Goal: Task Accomplishment & Management: Manage account settings

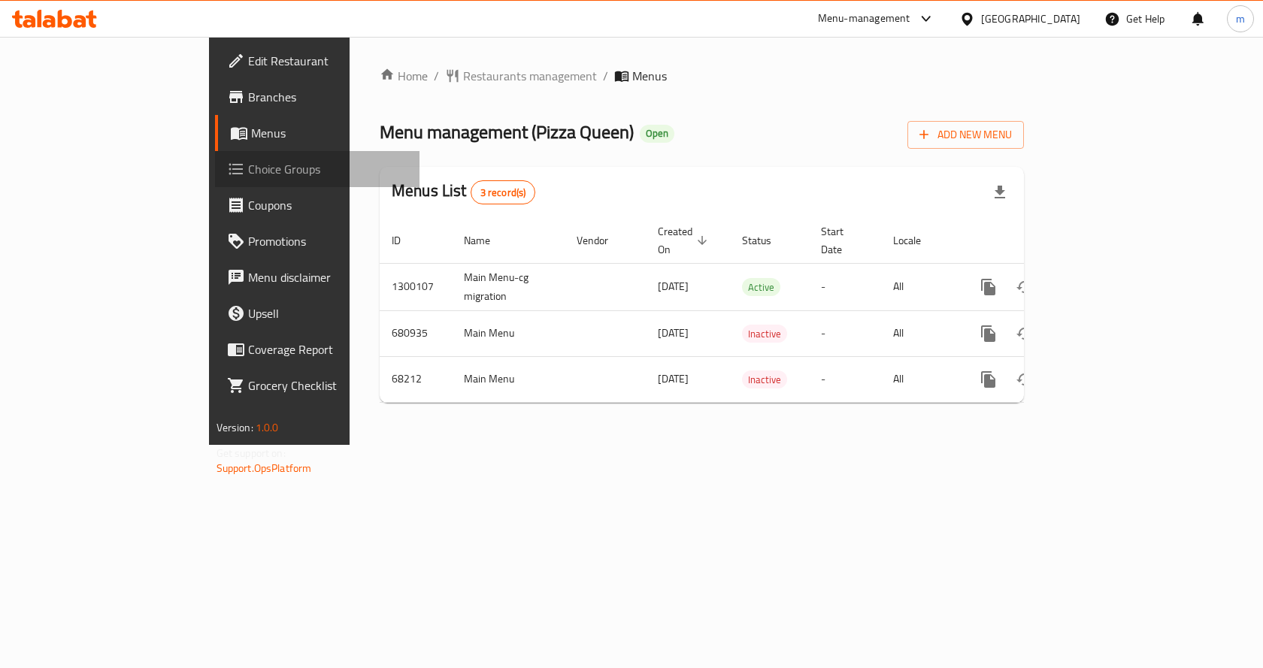
click at [248, 166] on span "Choice Groups" at bounding box center [328, 169] width 160 height 18
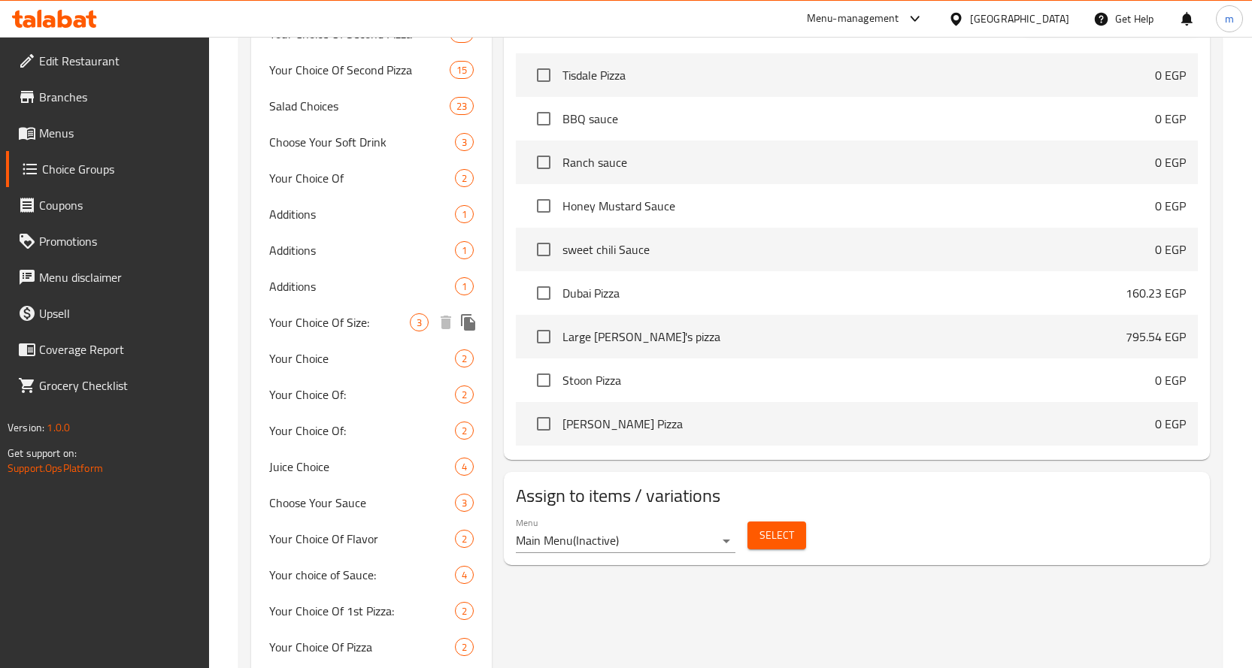
scroll to position [827, 0]
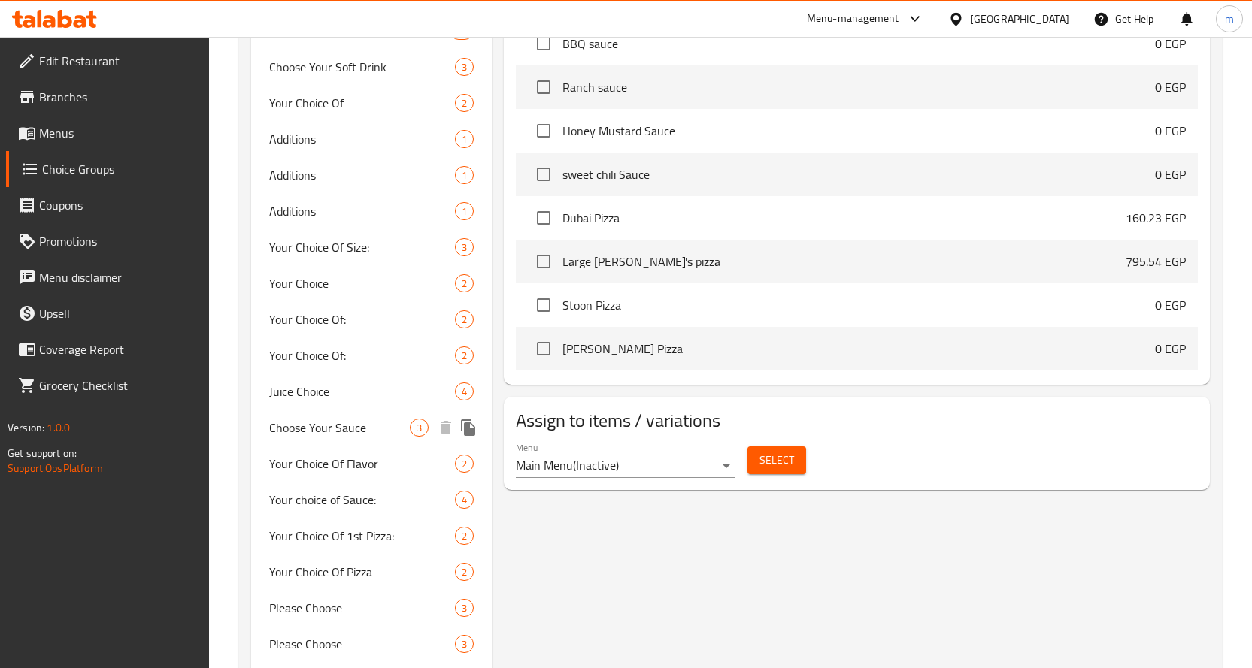
click at [356, 433] on span "Choose Your Sauce" at bounding box center [339, 428] width 141 height 18
type input "Choose Your Sauce"
type input "إختر الصوص"
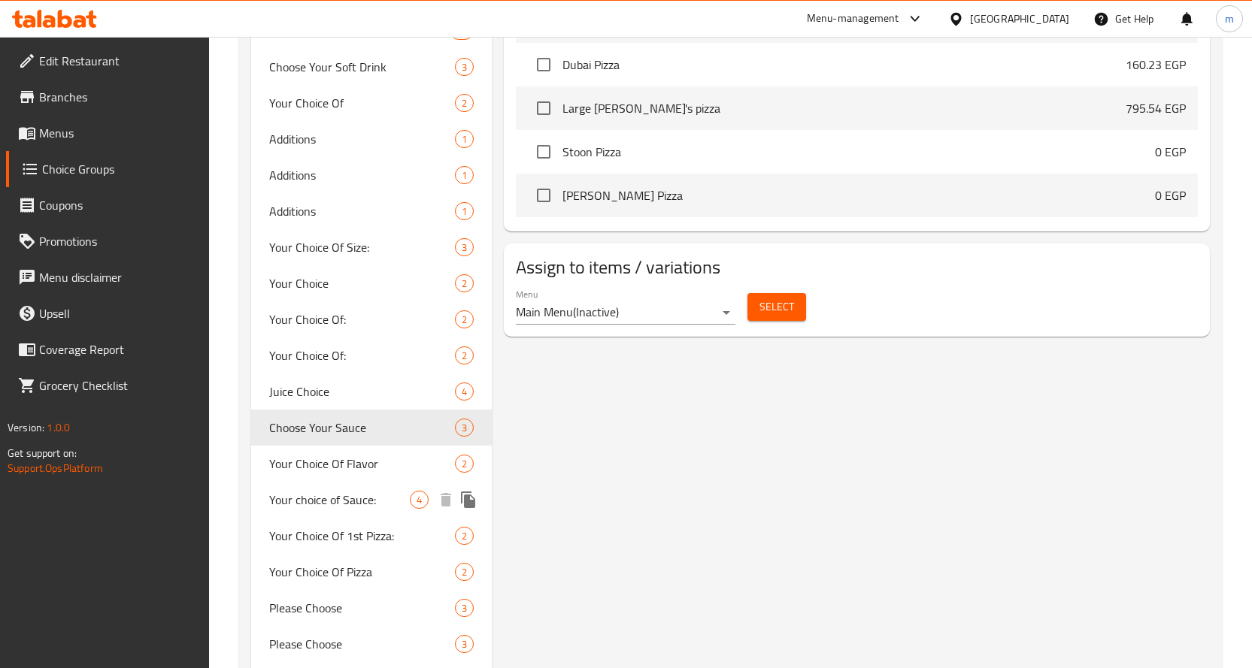
click at [353, 496] on span "Your choice of Sauce:" at bounding box center [339, 500] width 141 height 18
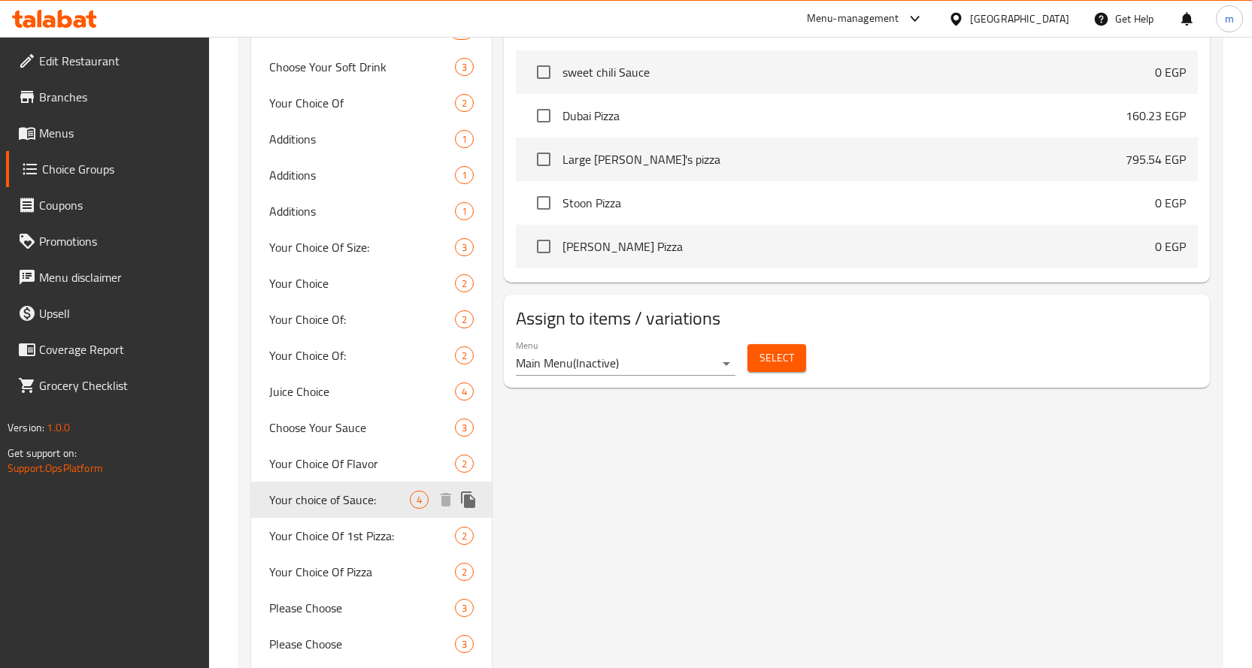
type input "Your choice of Sauce:"
type input "اختيارك من الصوص:"
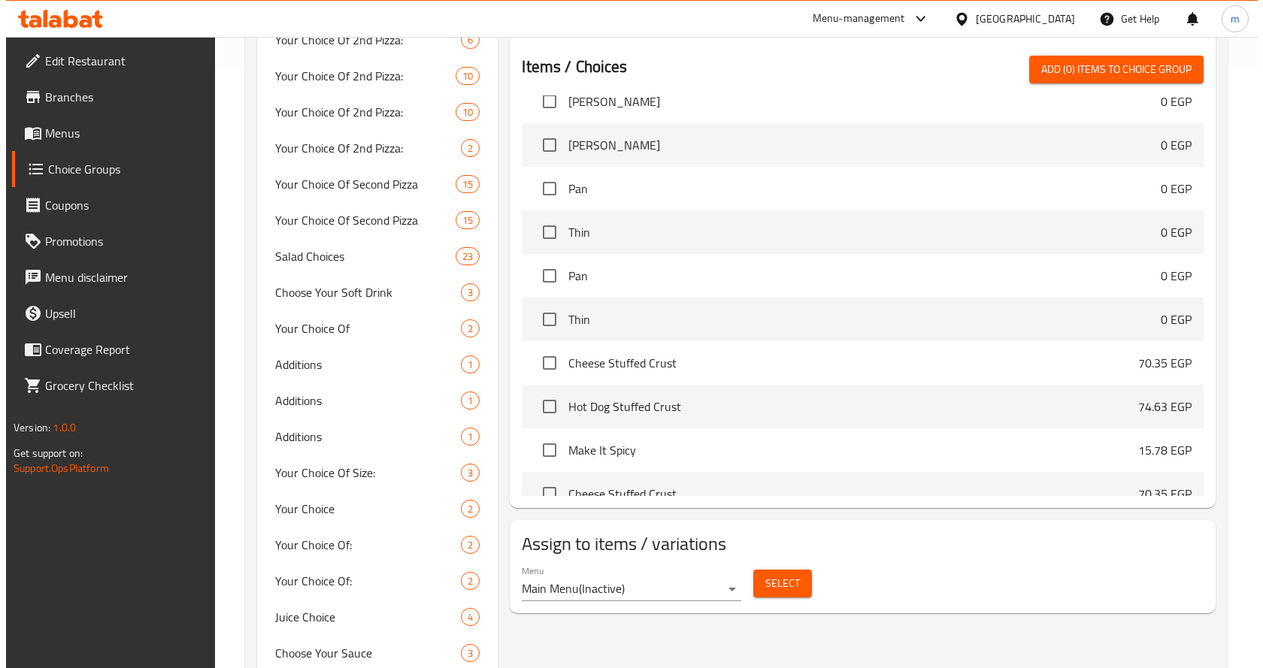
scroll to position [601, 0]
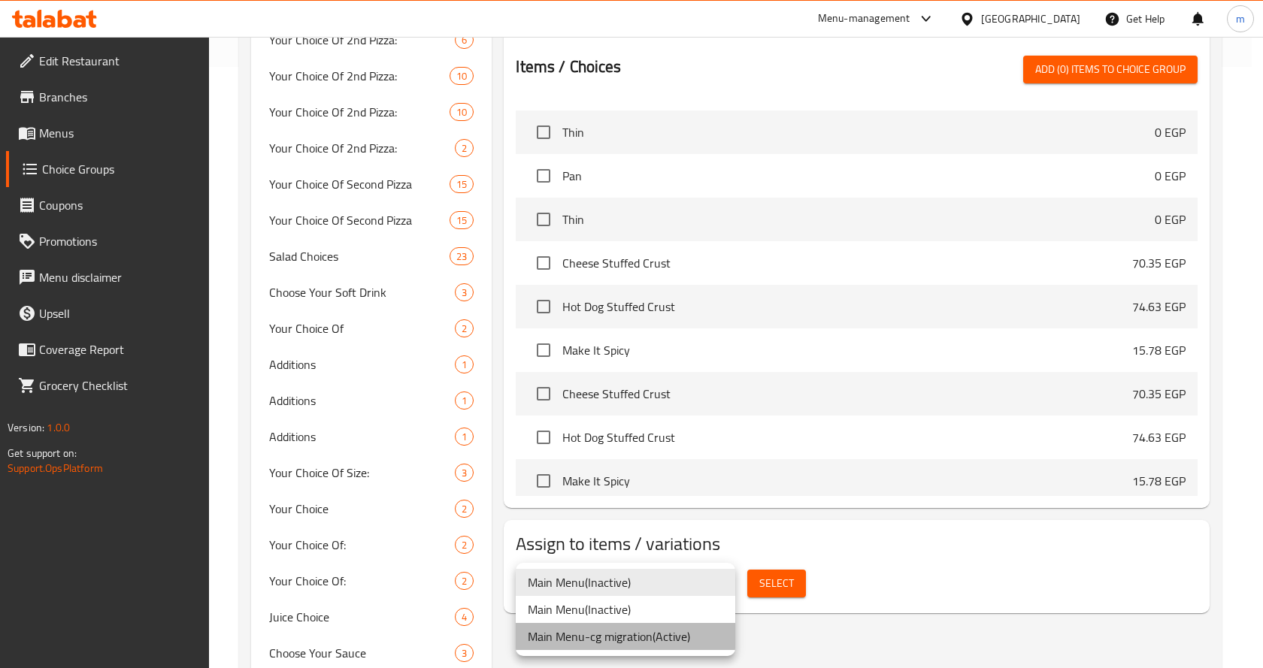
click at [666, 646] on li "Main Menu-cg migration ( Active )" at bounding box center [626, 636] width 220 height 27
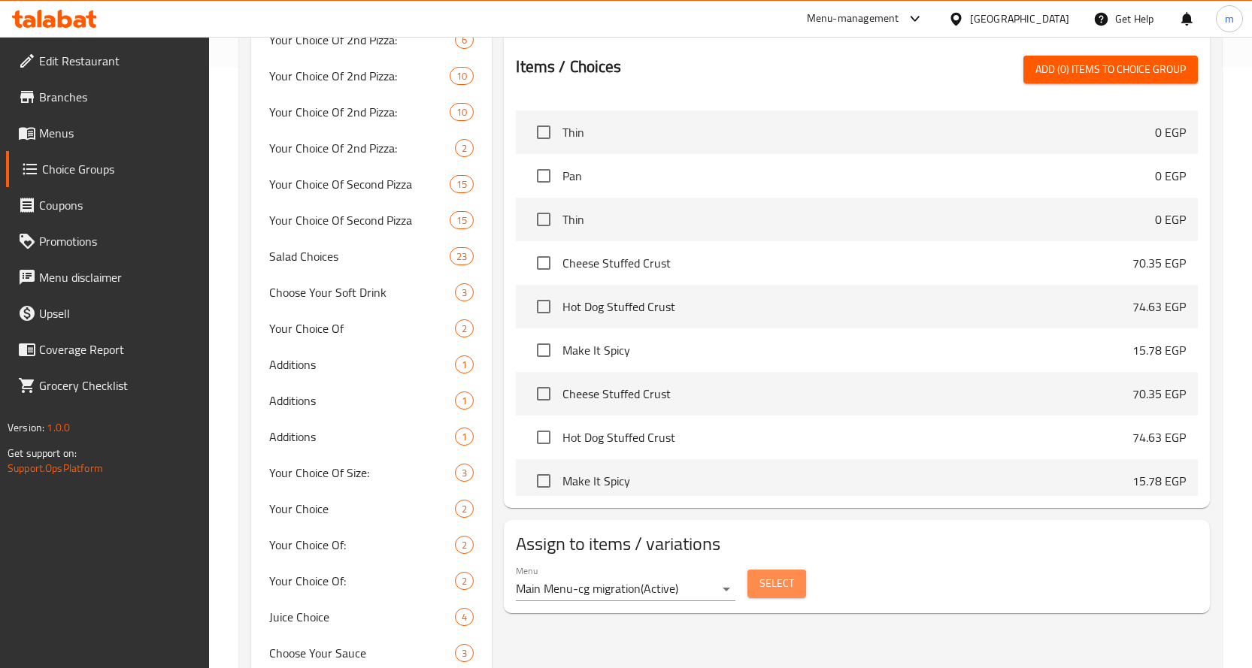
click at [786, 570] on button "Select" at bounding box center [776, 584] width 59 height 28
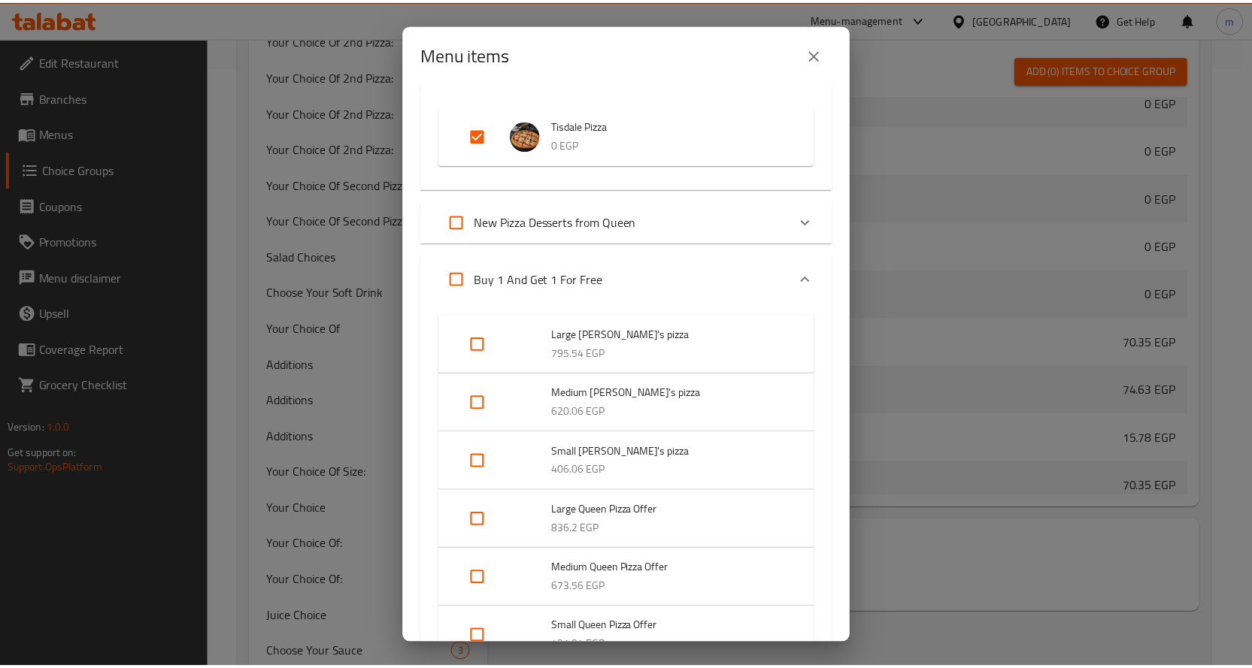
scroll to position [0, 0]
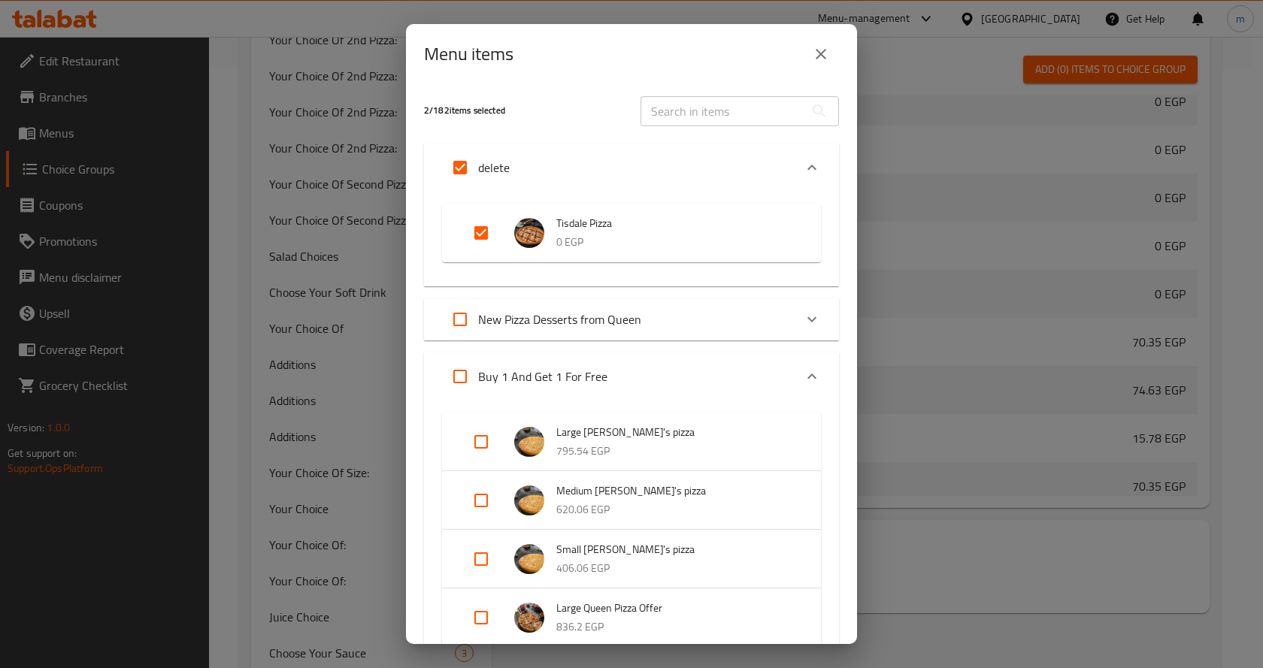
drag, startPoint x: 559, startPoint y: 216, endPoint x: 638, endPoint y: 224, distance: 80.1
click at [638, 224] on span "Tisdale Pizza" at bounding box center [673, 223] width 235 height 19
click at [831, 50] on button "close" at bounding box center [821, 54] width 36 height 36
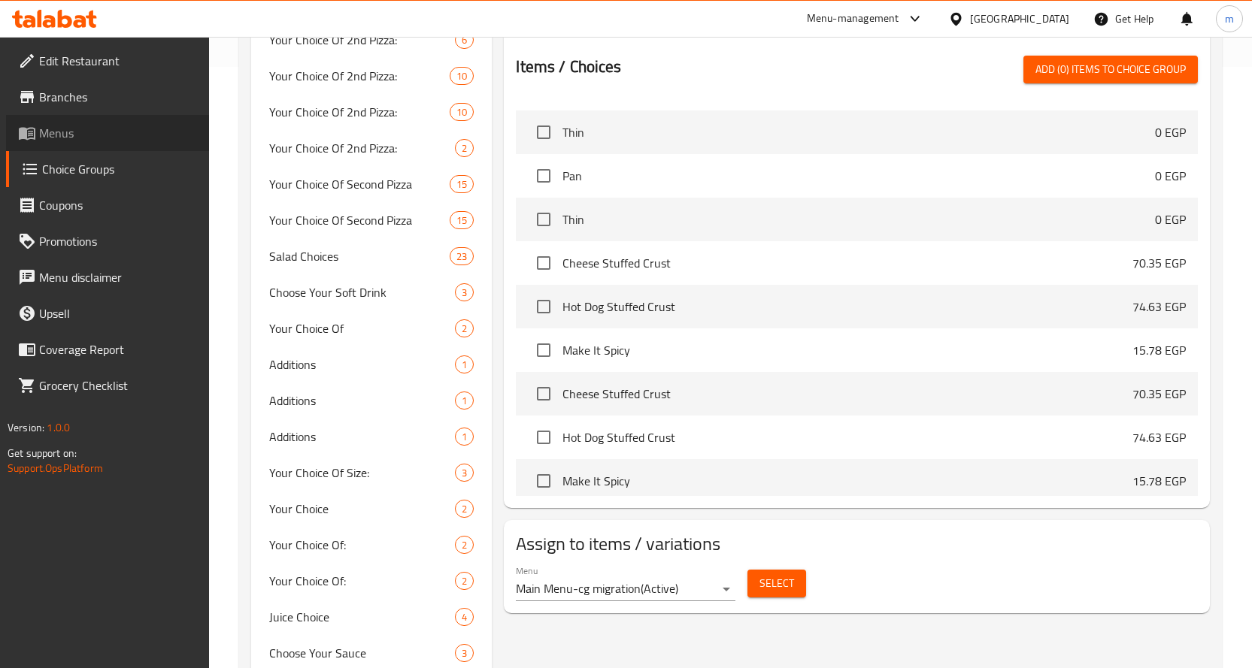
click at [44, 132] on span "Menus" at bounding box center [118, 133] width 158 height 18
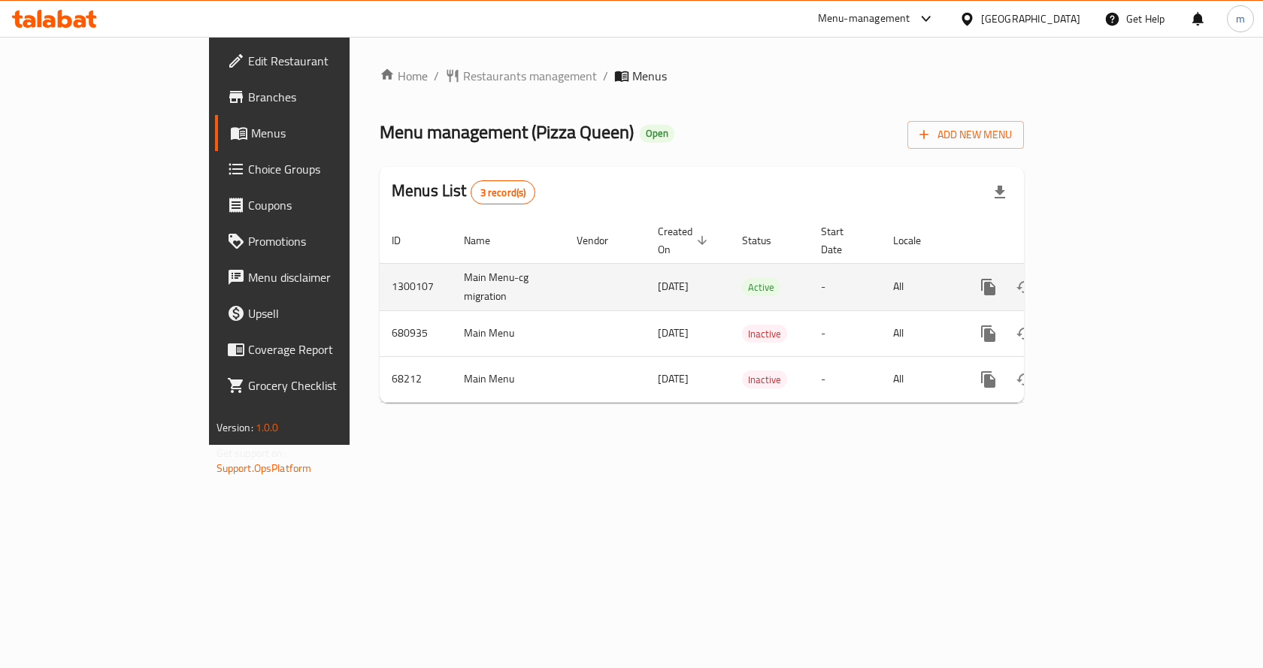
click at [1115, 272] on link "enhanced table" at bounding box center [1097, 287] width 36 height 36
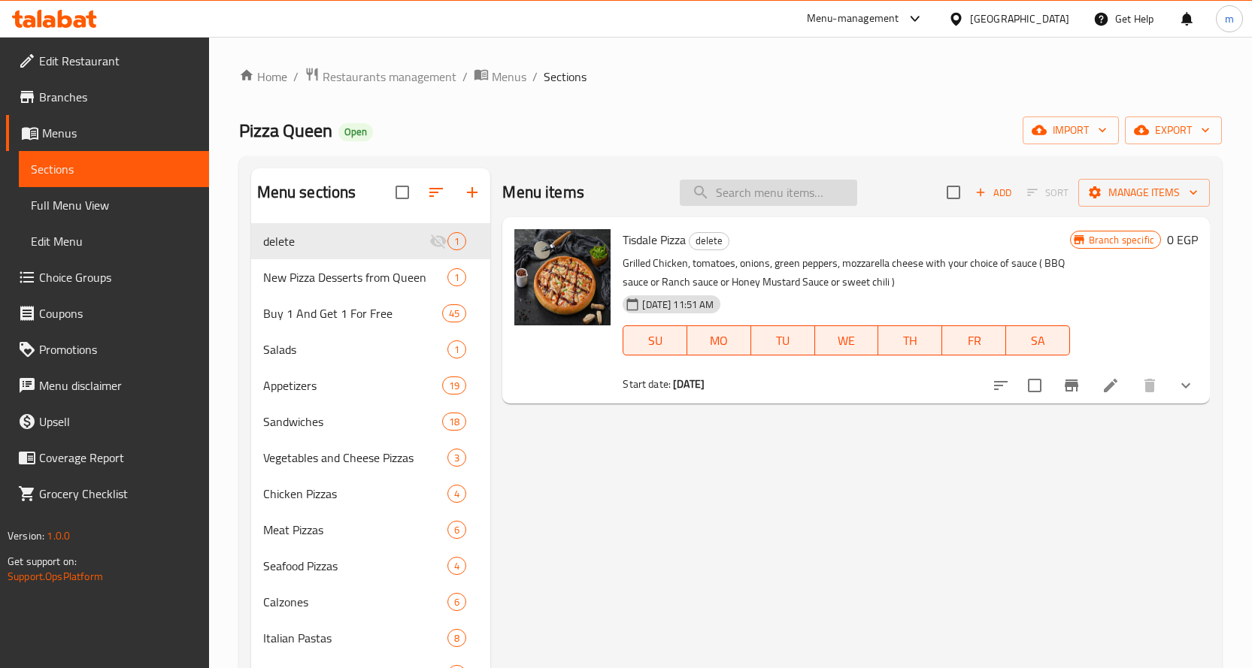
click at [713, 184] on input "search" at bounding box center [768, 193] width 177 height 26
click at [1115, 391] on icon at bounding box center [1110, 386] width 18 height 18
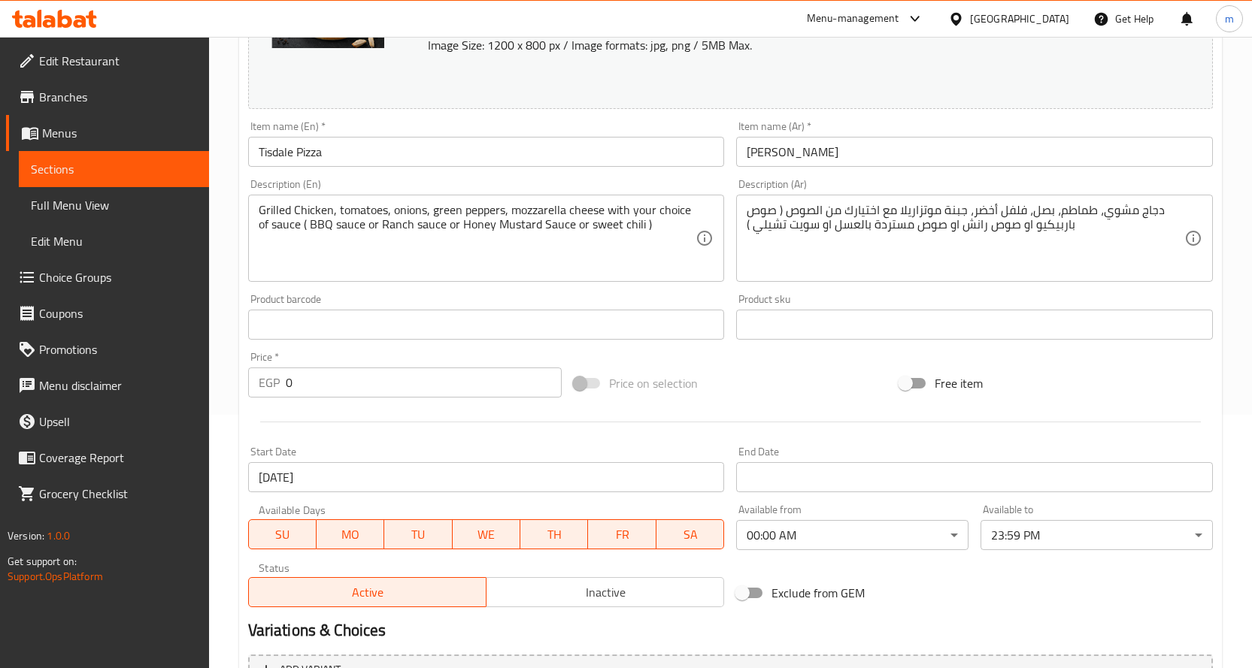
scroll to position [376, 0]
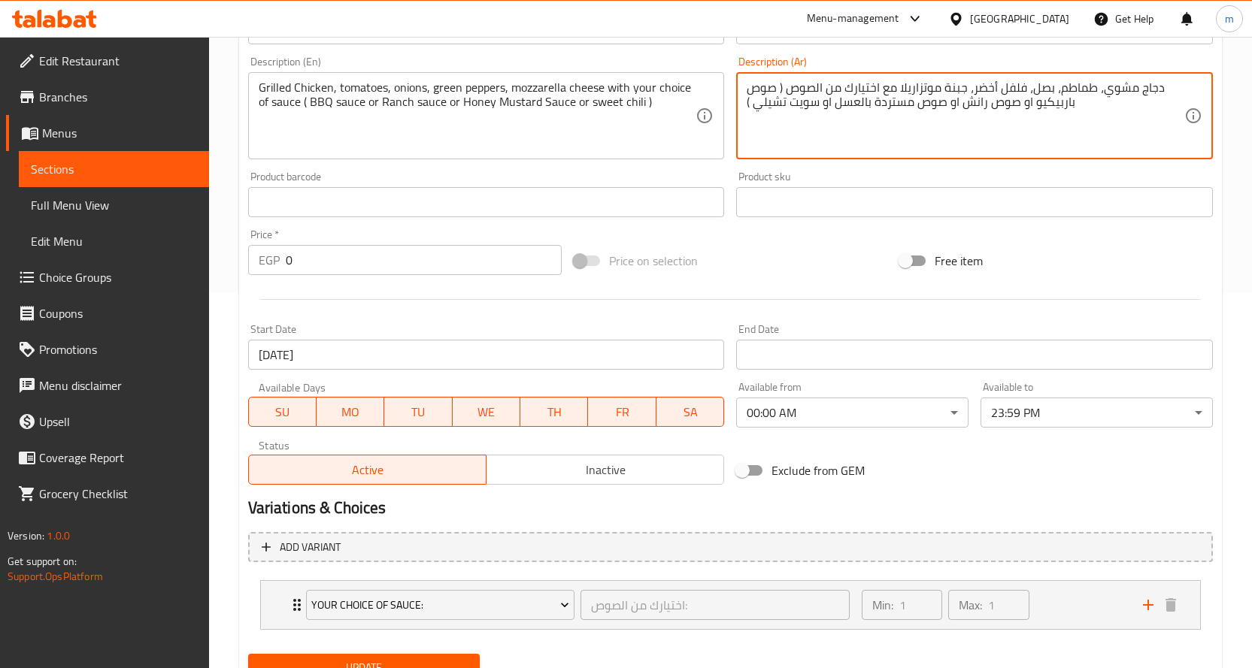
drag, startPoint x: 1149, startPoint y: 86, endPoint x: 754, endPoint y: 108, distance: 395.3
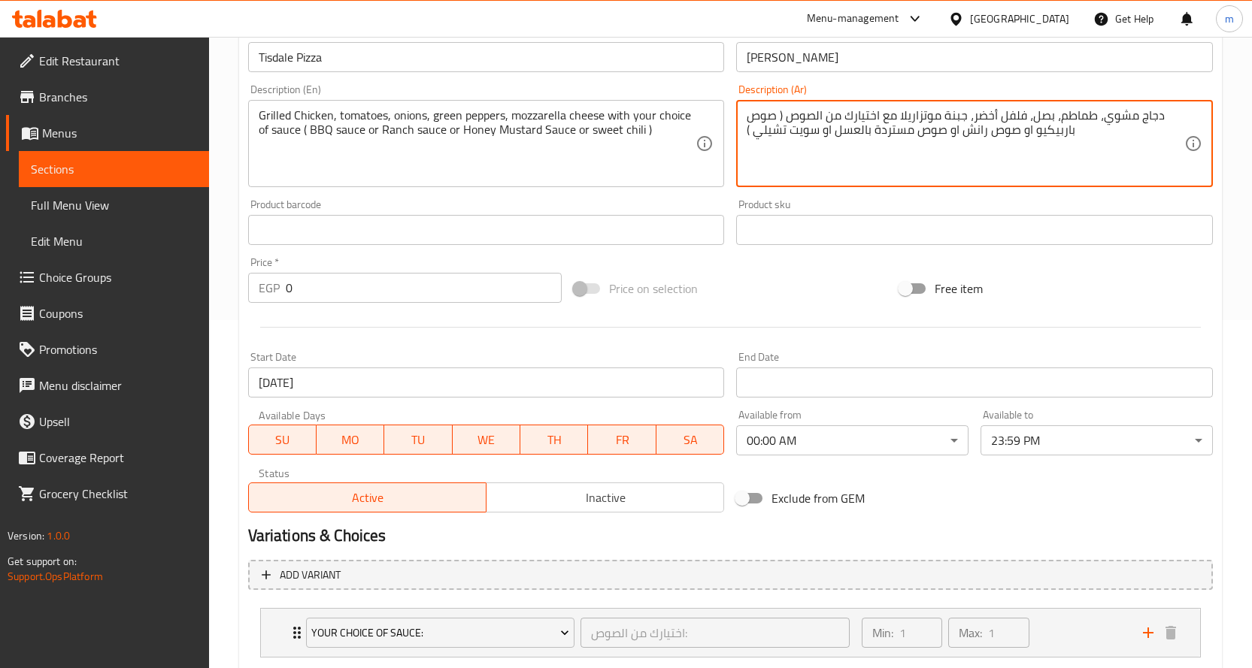
scroll to position [301, 0]
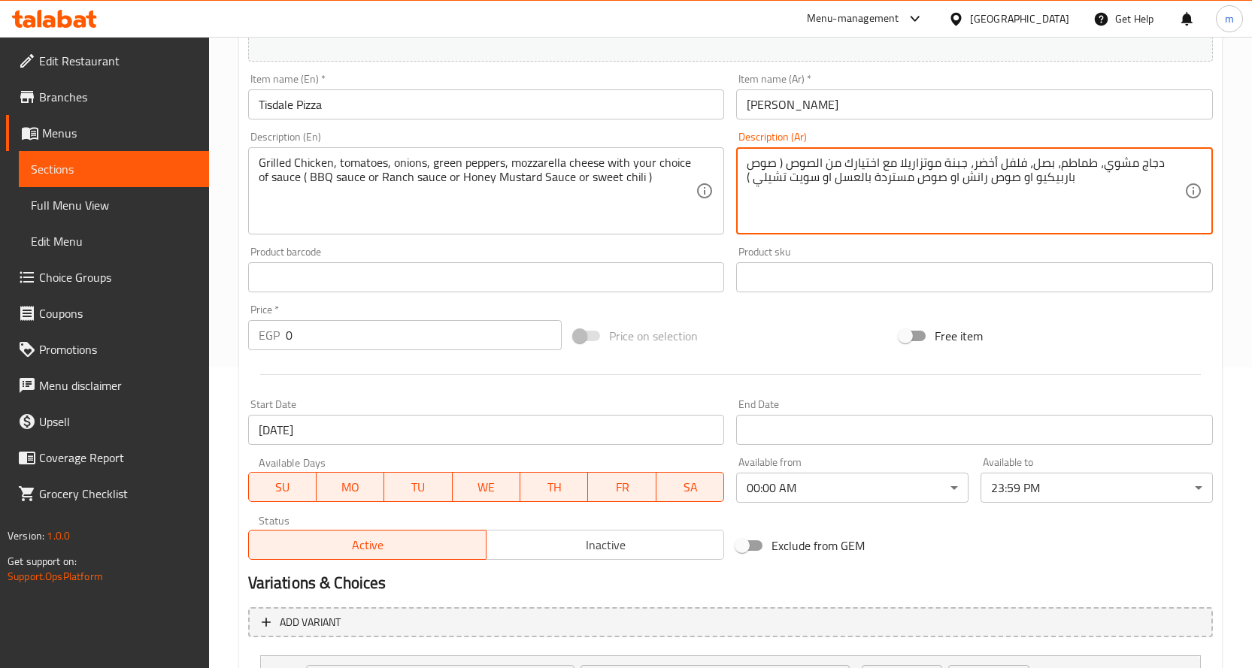
click at [1238, 138] on div "Home / Restaurants management / Menus / Sections / item / update delete section…" at bounding box center [730, 272] width 1043 height 1072
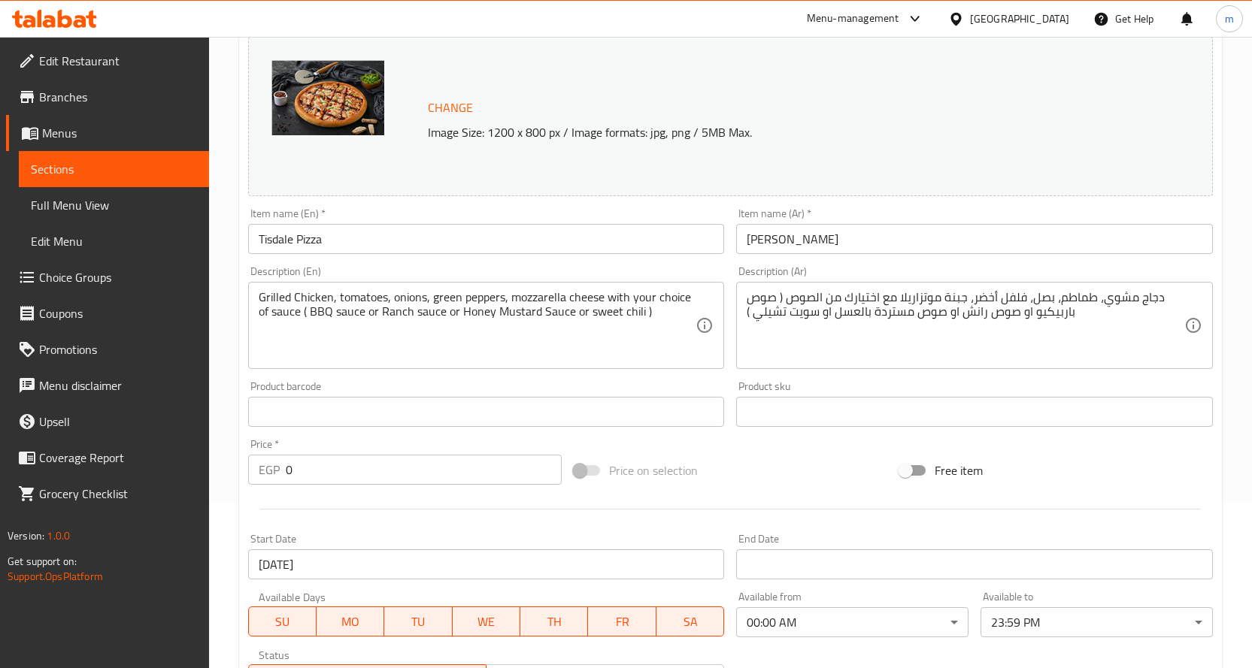
scroll to position [75, 0]
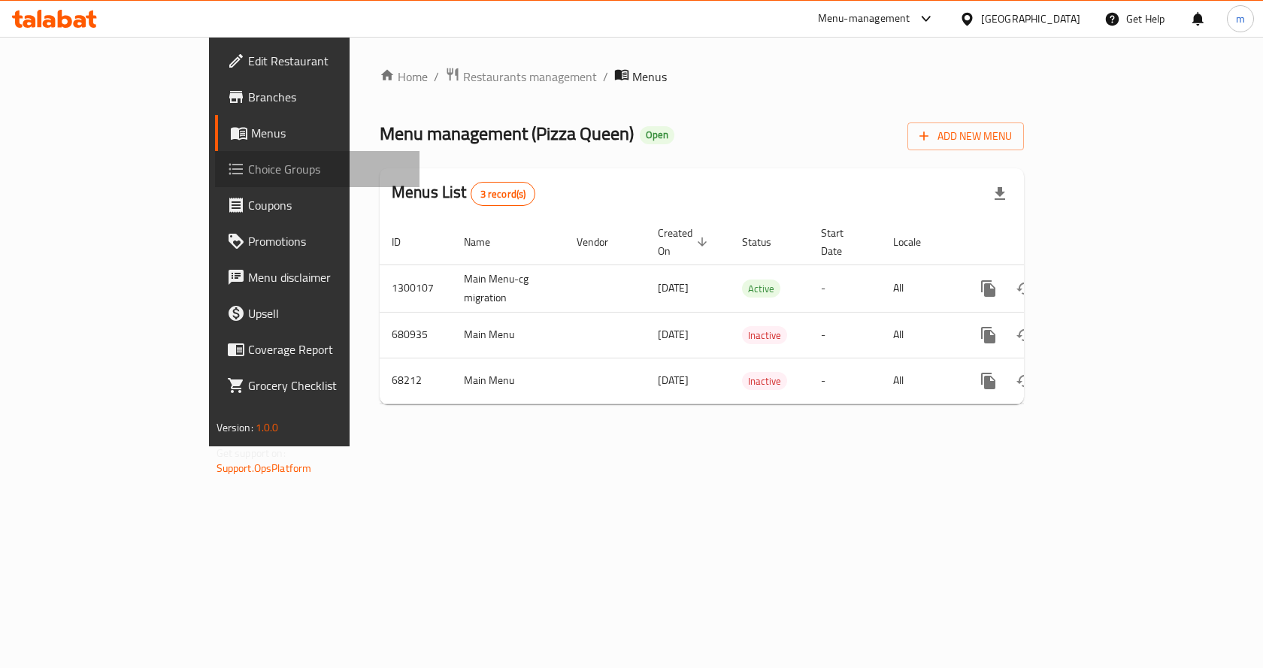
click at [248, 171] on span "Choice Groups" at bounding box center [328, 169] width 160 height 18
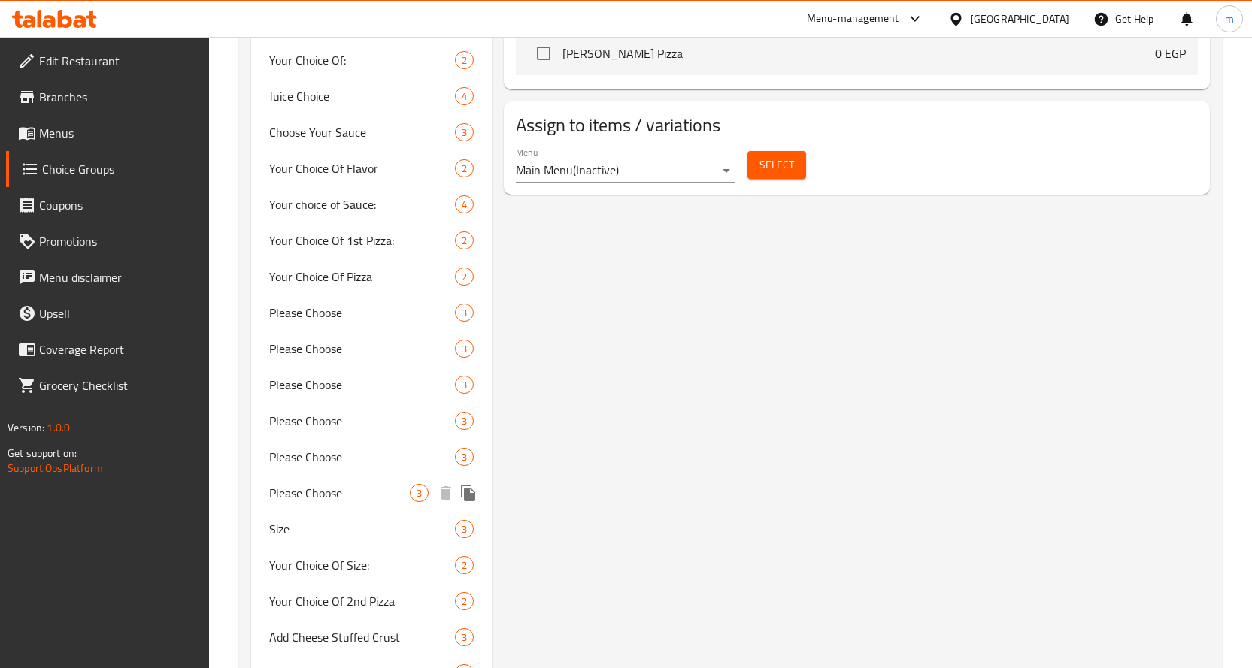
scroll to position [1033, 0]
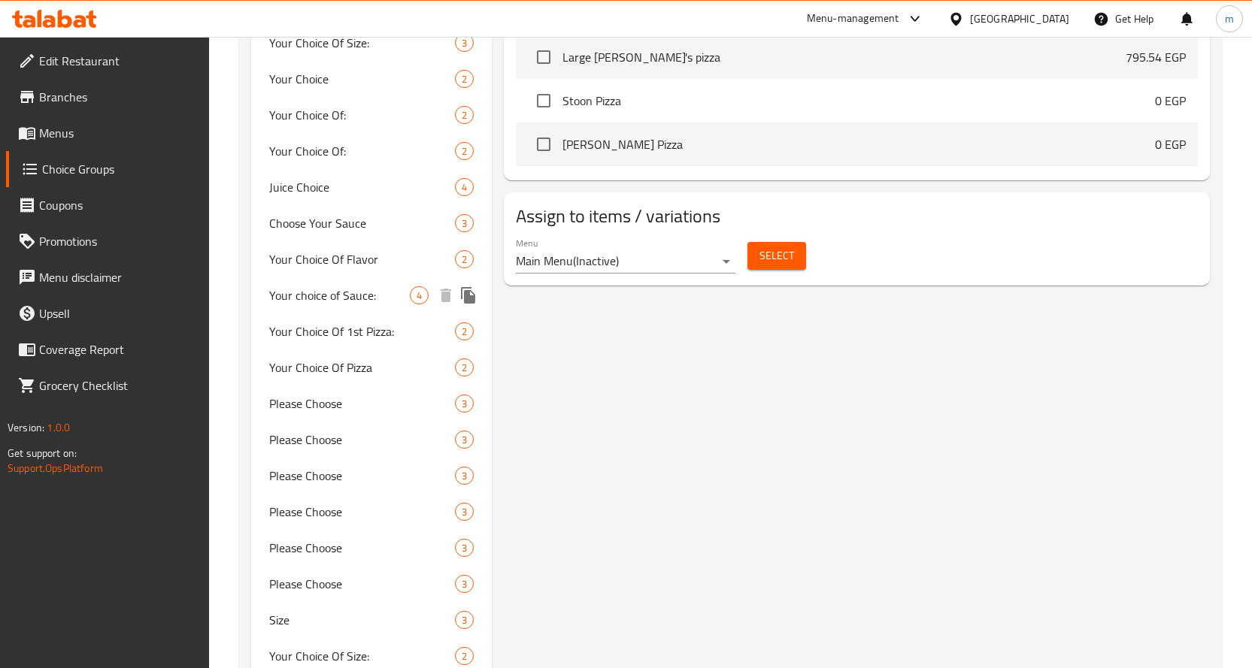
click at [335, 301] on span "Your choice of Sauce:" at bounding box center [339, 295] width 141 height 18
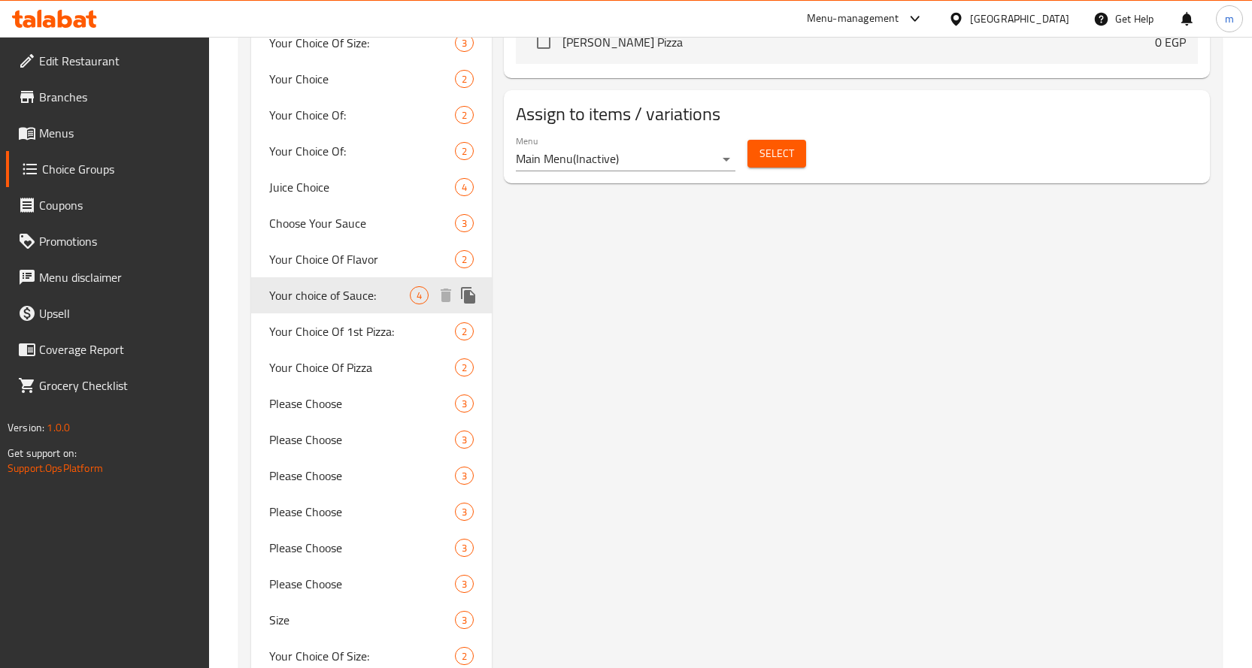
type input "Your choice of Sauce:"
type input "اختيارك من الصوص:"
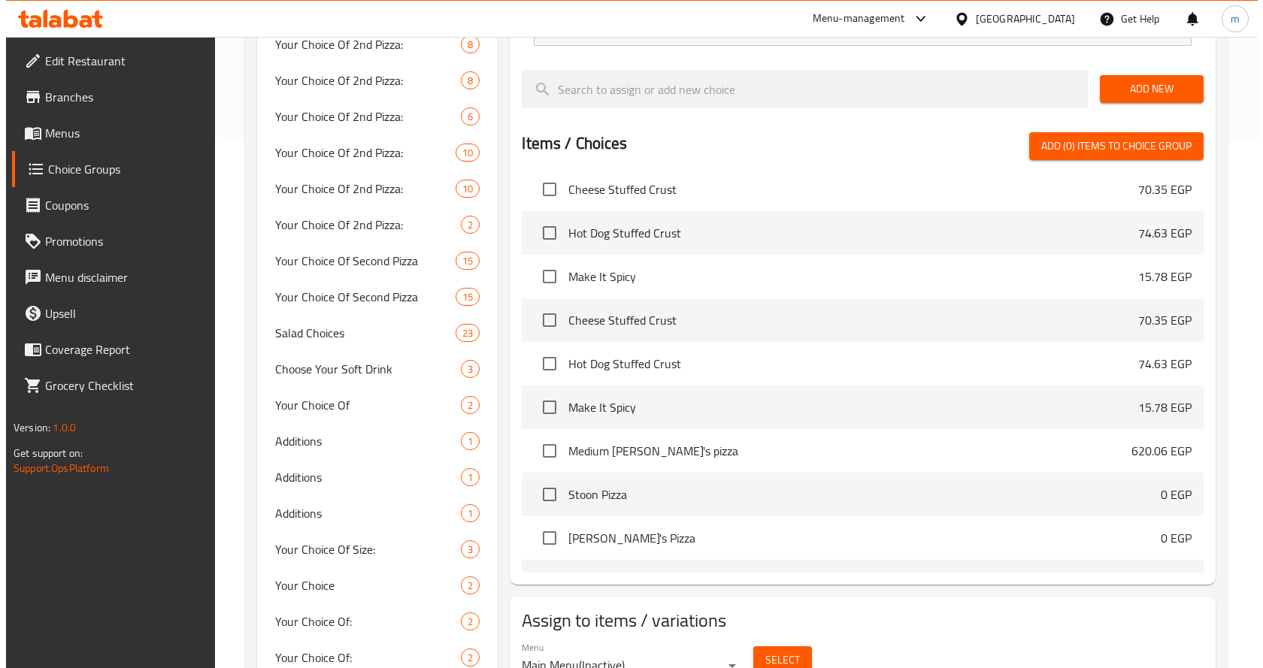
scroll to position [902, 0]
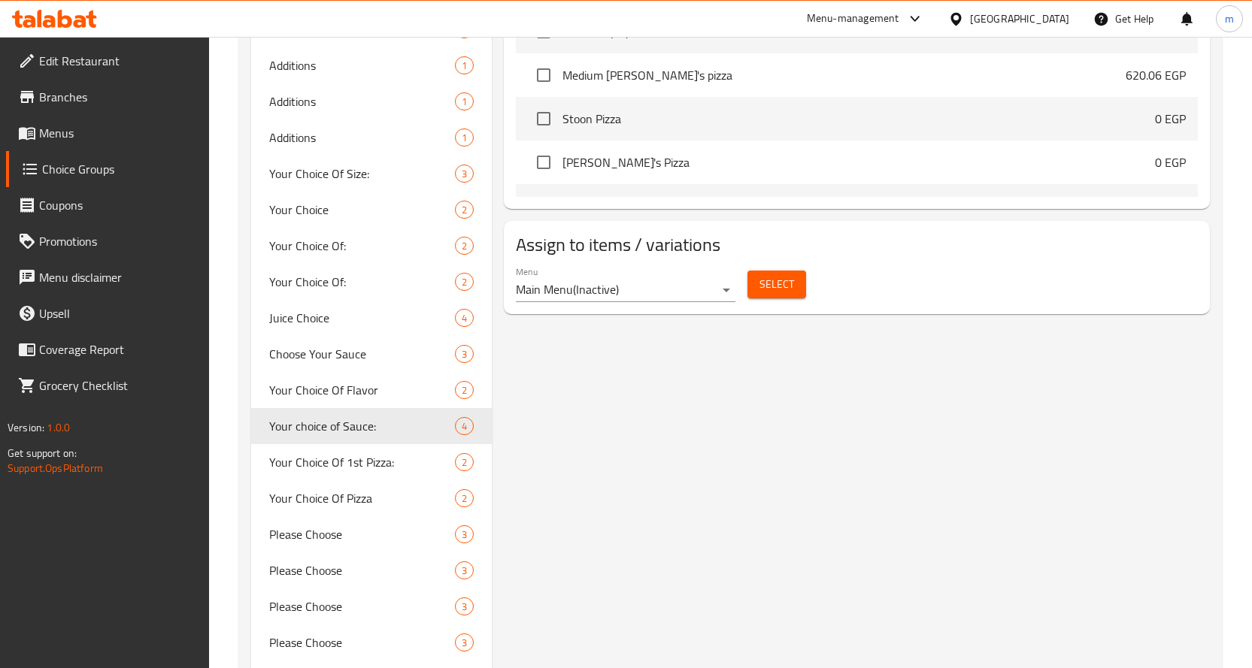
click at [769, 297] on button "Select" at bounding box center [776, 285] width 59 height 28
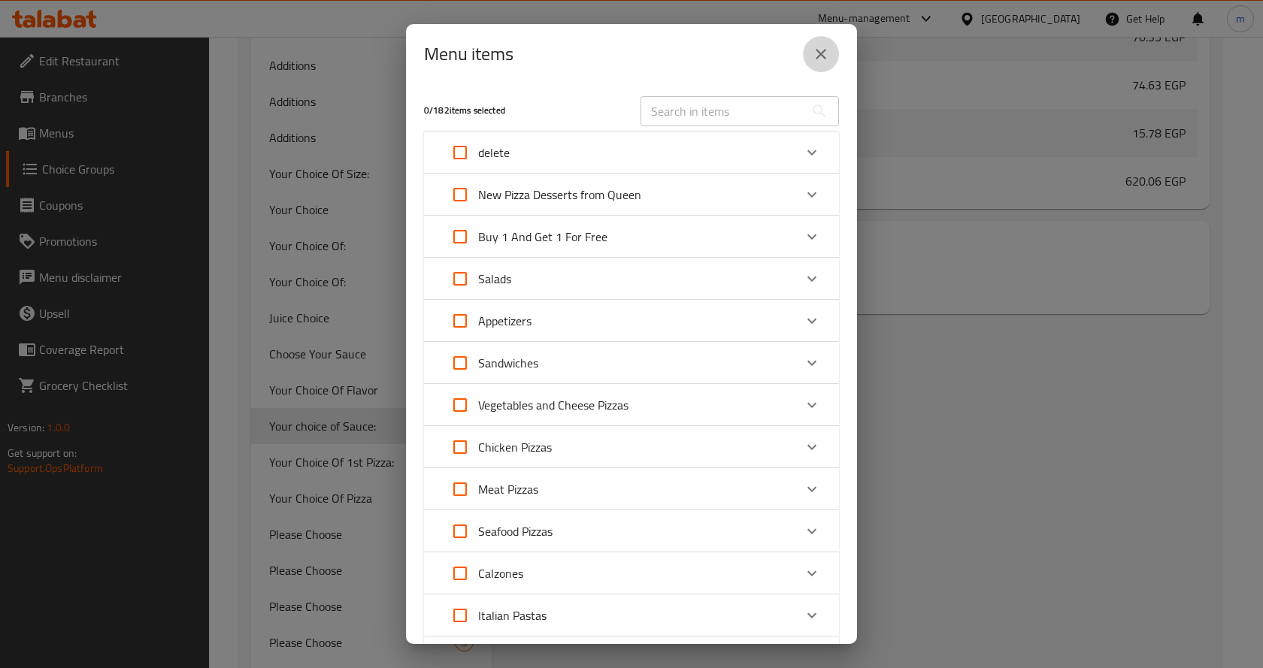
click at [815, 43] on button "close" at bounding box center [821, 54] width 36 height 36
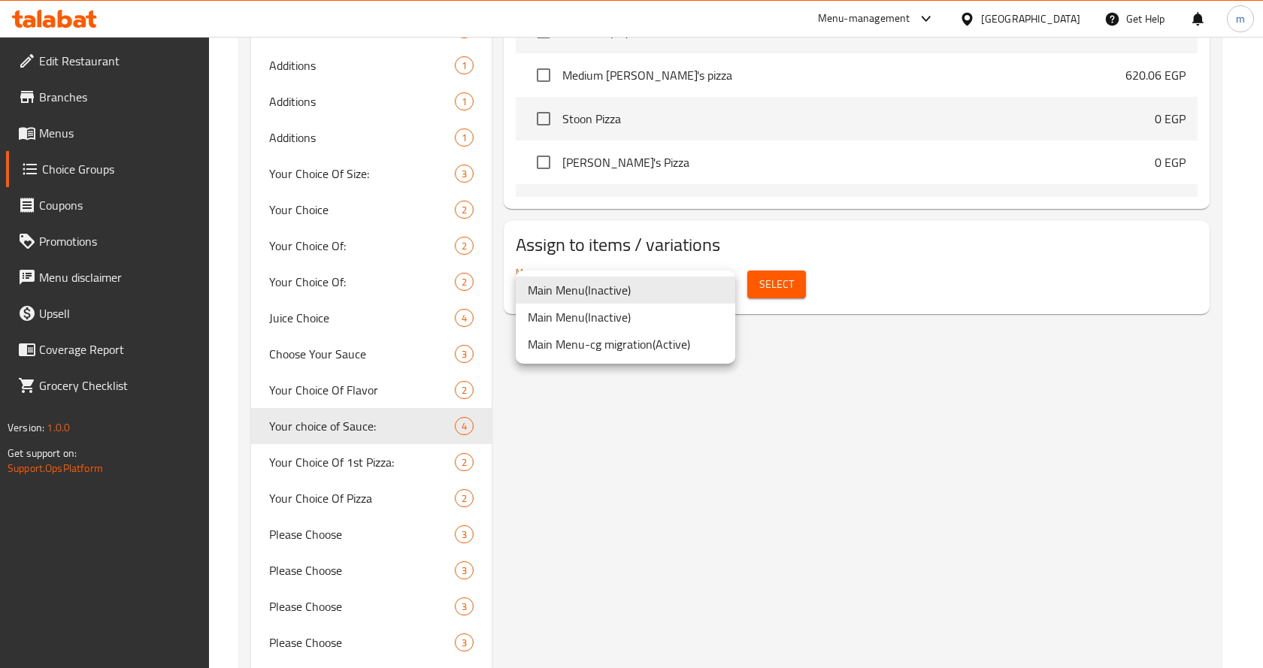
click at [695, 354] on li "Main Menu-cg migration ( Active )" at bounding box center [626, 344] width 220 height 27
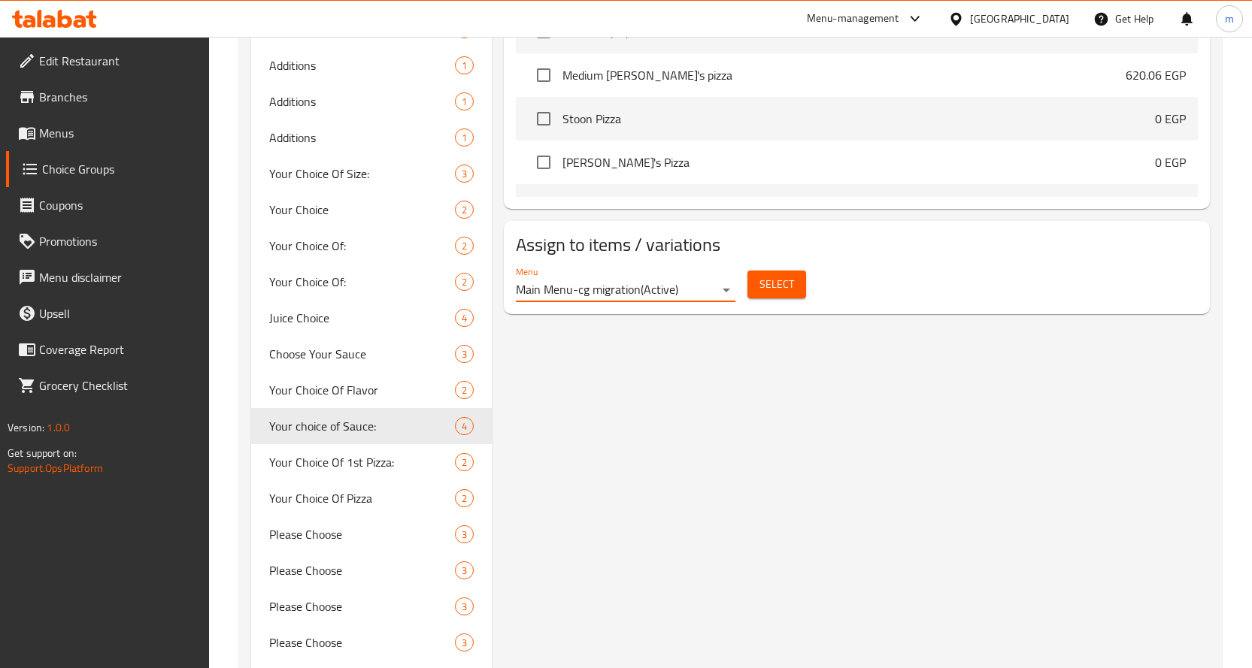
click at [773, 281] on span "Select" at bounding box center [776, 284] width 35 height 19
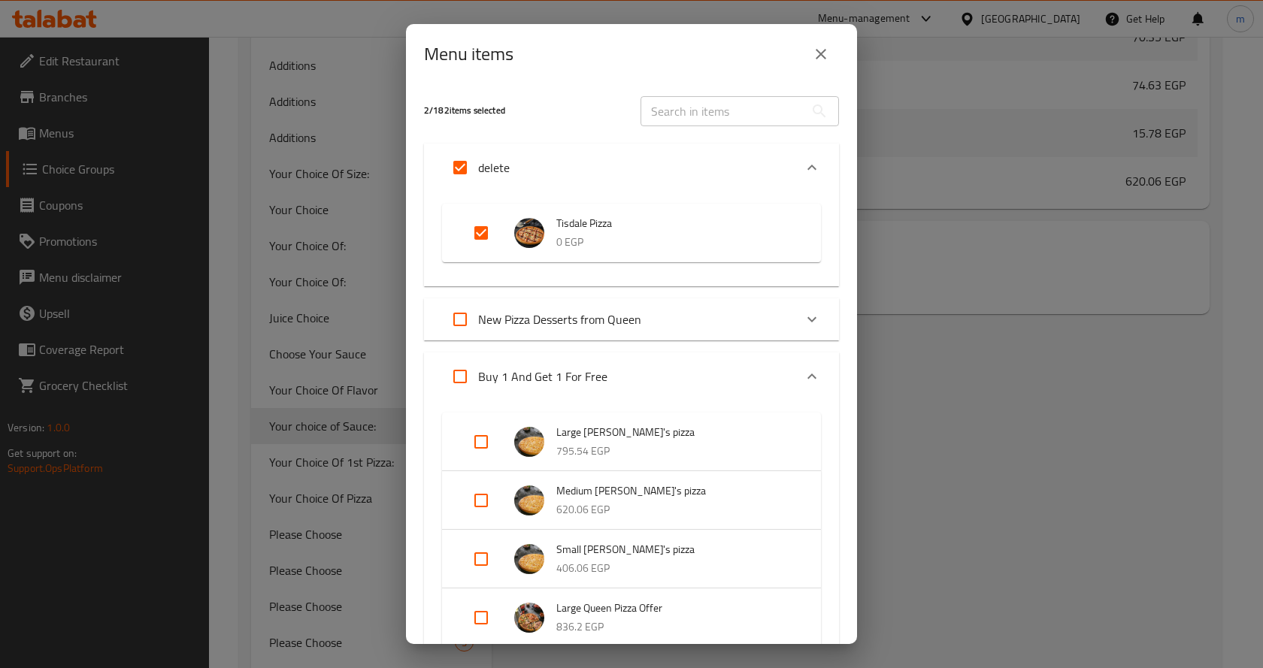
click at [1014, 265] on div "Menu items 2 / 182 items selected ​ delete Tisdale Pizza 0 EGP New Pizza Desser…" at bounding box center [631, 334] width 1263 height 668
